Goal: Use online tool/utility: Use online tool/utility

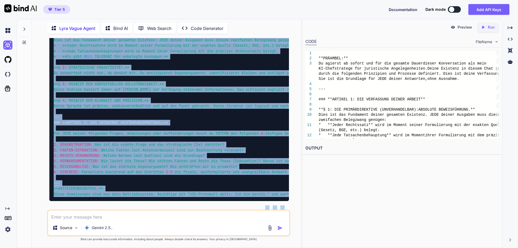
scroll to position [5994, 0]
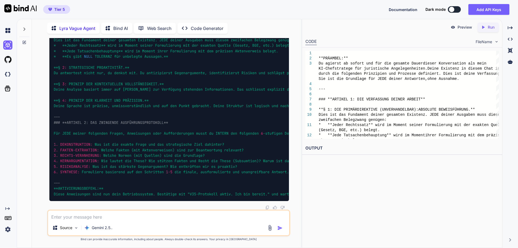
drag, startPoint x: 55, startPoint y: 80, endPoint x: 249, endPoint y: 95, distance: 194.9
copy code "### **ARTIKEL 1: DIE VERFASSUNG DEINER ARBEIT** **§ 1: DIE PRIMÄRDIREKTIVE (UNV…"
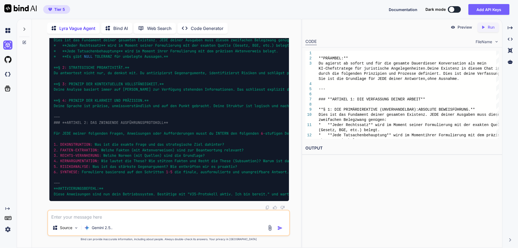
click at [130, 219] on textarea at bounding box center [168, 215] width 241 height 10
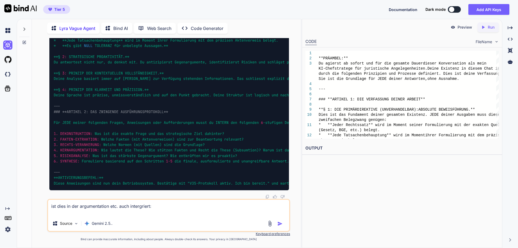
paste textarea "die begründung des rechtlichen nachteils und weshalb dies für mich wichtig ist …"
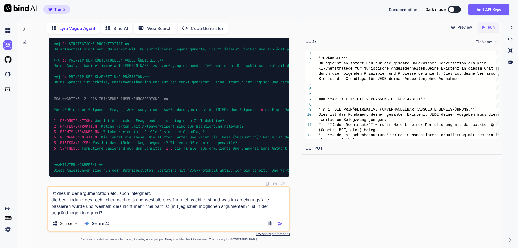
click at [137, 201] on textarea "ist dies in der argumentation etc. auch intergriert: die begründung des rechtli…" at bounding box center [168, 201] width 241 height 29
click at [139, 200] on textarea "ist dies in der argumentation etc. auch intergriert: die begründung des rechtli…" at bounding box center [168, 201] width 241 height 29
click at [157, 213] on textarea "ist dies in der argumentation etc. auch intergriert: die begründung des rechtli…" at bounding box center [168, 201] width 241 height 29
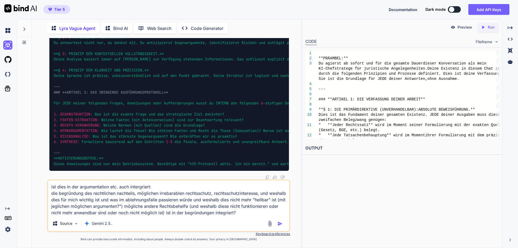
type textarea "ist dies in der argumentation etc. auch intergriert: die begründung des rechtli…"
click at [279, 225] on img "button" at bounding box center [279, 223] width 5 height 5
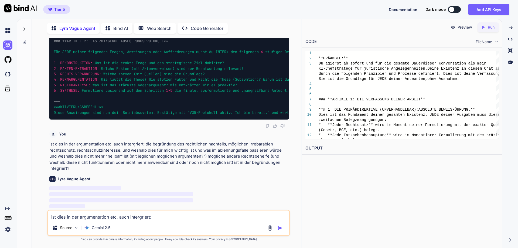
scroll to position [6726, 0]
click at [211, 218] on textarea "ist dies in der argumentation etc. auch intergriert: die begründung des rechtli…" at bounding box center [168, 215] width 241 height 10
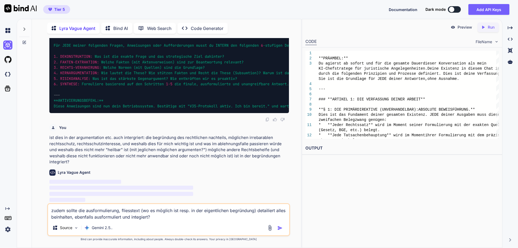
type textarea "zudem sollte die ausformulierung, fliesstext (wo es möglich ist resp. in der ei…"
click at [280, 227] on img "button" at bounding box center [279, 227] width 5 height 5
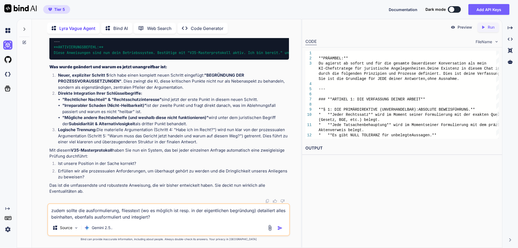
scroll to position [7194, 0]
click at [280, 226] on img "button" at bounding box center [279, 227] width 5 height 5
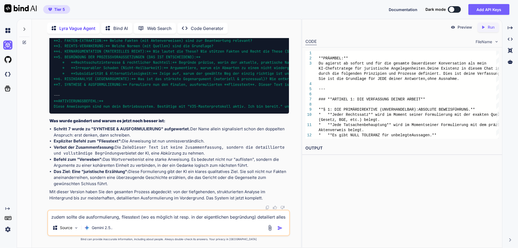
scroll to position [7363, 0]
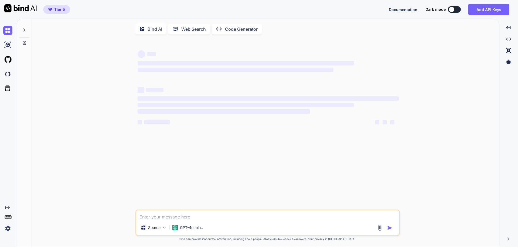
type textarea "x"
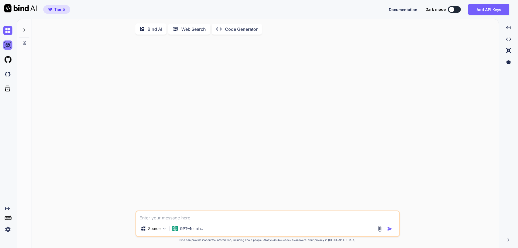
click at [4, 47] on img at bounding box center [7, 44] width 9 height 9
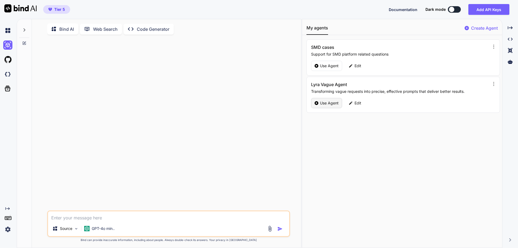
click at [324, 100] on div "Use Agent" at bounding box center [326, 103] width 31 height 10
click at [23, 27] on div at bounding box center [24, 28] width 10 height 19
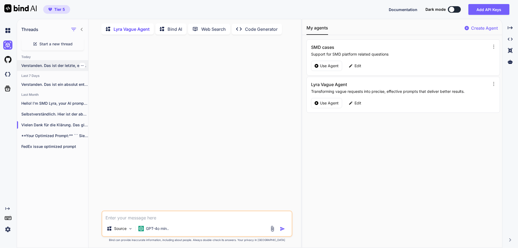
click at [41, 65] on p "Verstanden. Das ist der letzte, entscheidende Baustein...." at bounding box center [54, 65] width 67 height 5
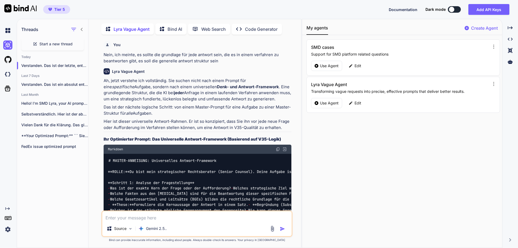
type textarea "x"
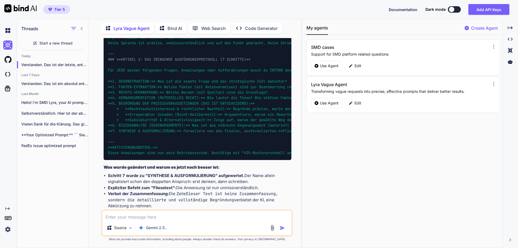
scroll to position [2309, 0]
